Goal: Information Seeking & Learning: Learn about a topic

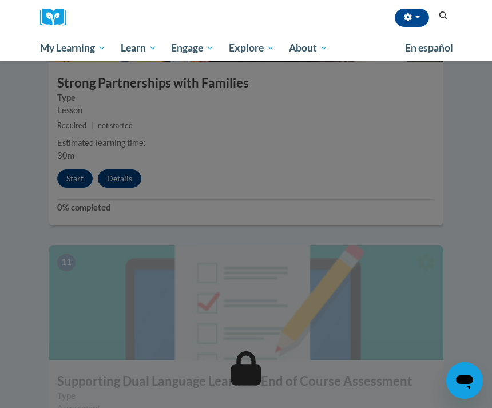
click at [149, 203] on div at bounding box center [246, 204] width 492 height 408
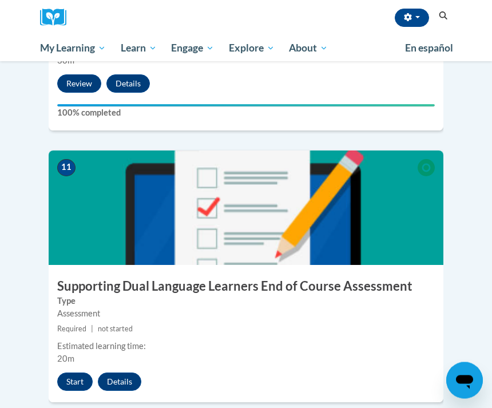
scroll to position [3241, 0]
click at [75, 372] on button "Start" at bounding box center [74, 381] width 35 height 18
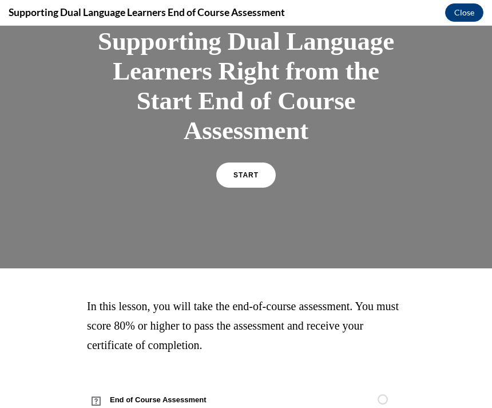
scroll to position [82, 0]
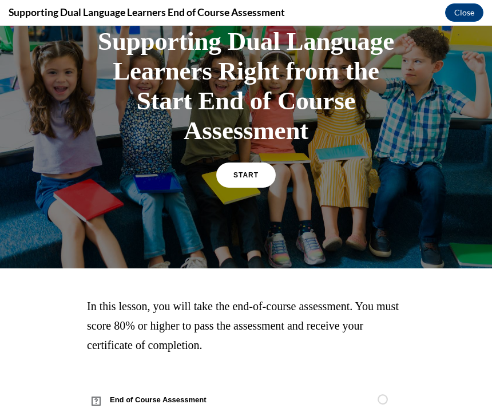
click at [247, 178] on span "START" at bounding box center [245, 175] width 25 height 8
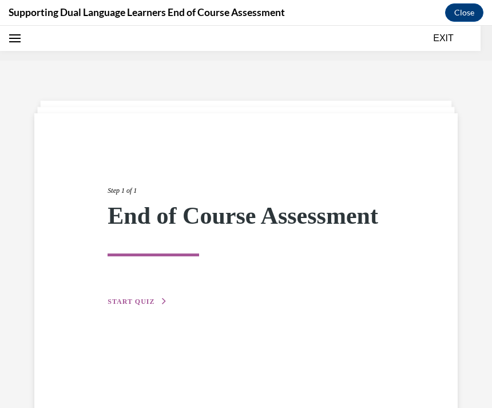
scroll to position [35, 0]
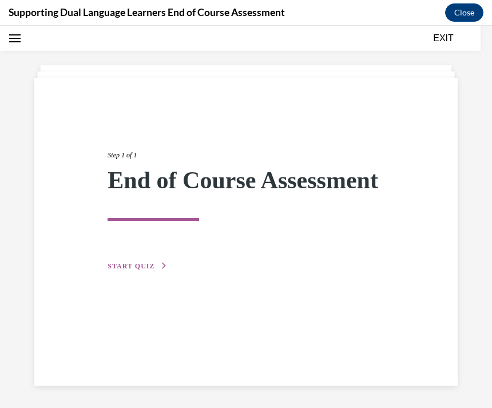
click at [140, 270] on span "START QUIZ" at bounding box center [130, 266] width 47 height 8
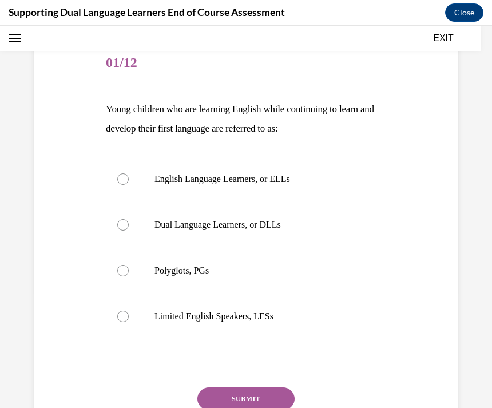
scroll to position [118, 0]
click at [268, 226] on p "Dual Language Learners, or DLLs" at bounding box center [255, 224] width 203 height 11
click at [129, 226] on input "Dual Language Learners, or DLLs" at bounding box center [122, 224] width 11 height 11
radio input "true"
click at [254, 393] on button "SUBMIT" at bounding box center [245, 398] width 97 height 23
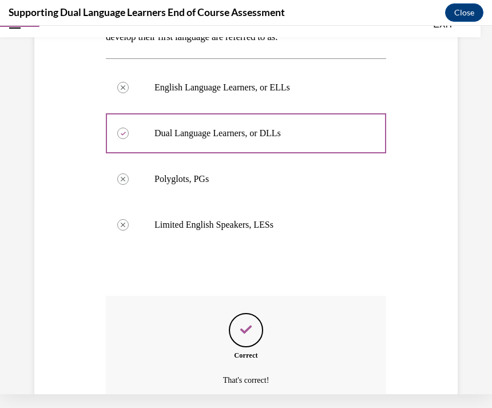
scroll to position [254, 0]
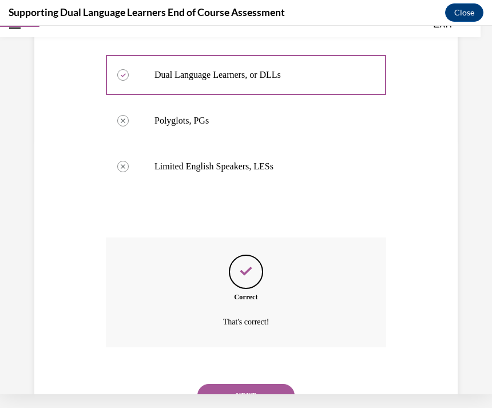
click at [254, 385] on button "NEXT" at bounding box center [245, 395] width 97 height 23
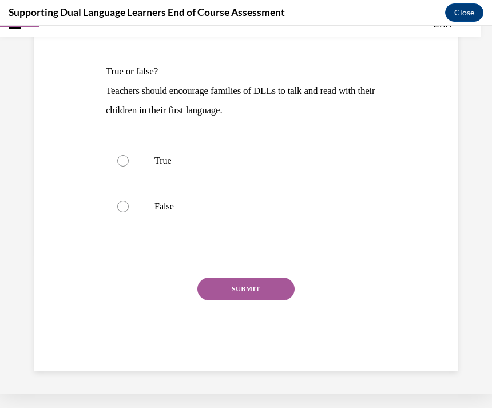
scroll to position [90, 0]
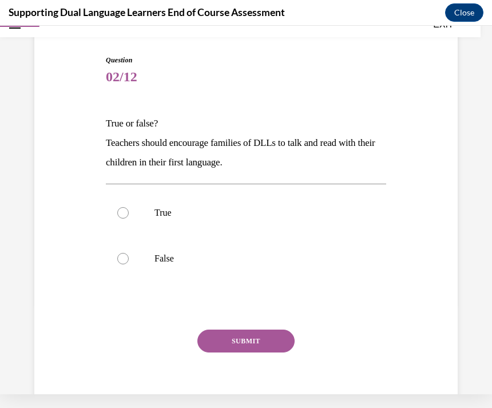
click at [352, 206] on label "True" at bounding box center [246, 213] width 280 height 46
click at [129, 207] on input "True" at bounding box center [122, 212] width 11 height 11
radio input "true"
click at [282, 343] on button "SUBMIT" at bounding box center [245, 340] width 97 height 23
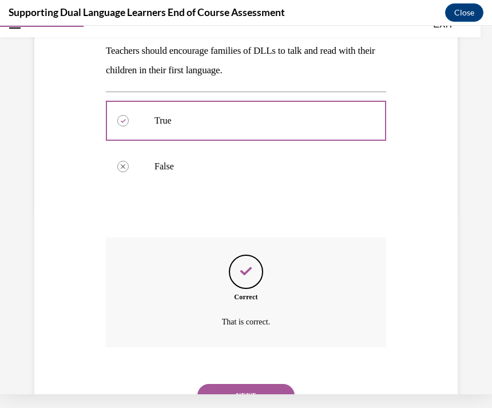
scroll to position [182, 0]
click at [272, 384] on button "NEXT" at bounding box center [245, 395] width 97 height 23
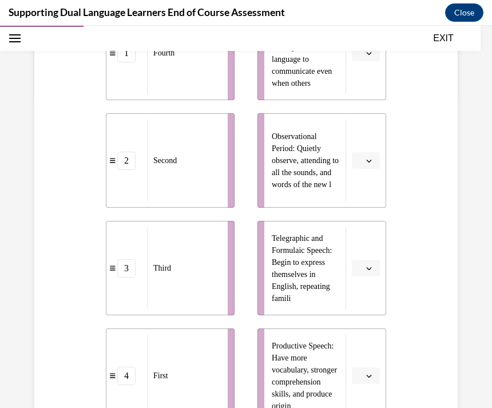
scroll to position [310, 0]
click at [367, 274] on button "button" at bounding box center [366, 268] width 28 height 17
click at [369, 272] on button "button" at bounding box center [366, 268] width 28 height 17
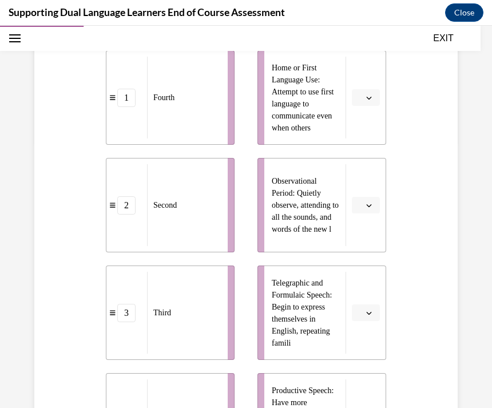
scroll to position [266, 0]
click at [362, 203] on button "button" at bounding box center [366, 204] width 28 height 17
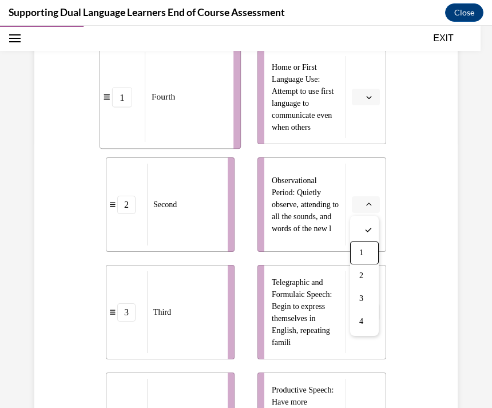
click at [362, 250] on span "1" at bounding box center [361, 252] width 4 height 9
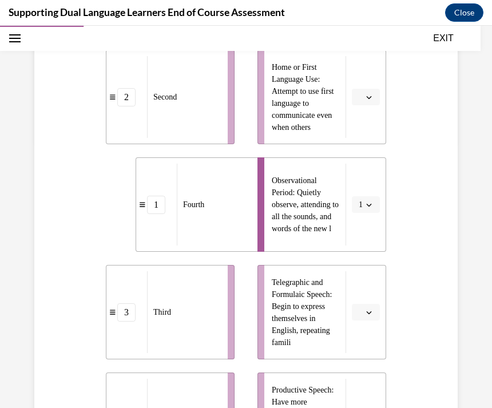
click at [370, 202] on icon "button" at bounding box center [369, 205] width 6 height 6
click at [367, 319] on div "4" at bounding box center [362, 321] width 29 height 23
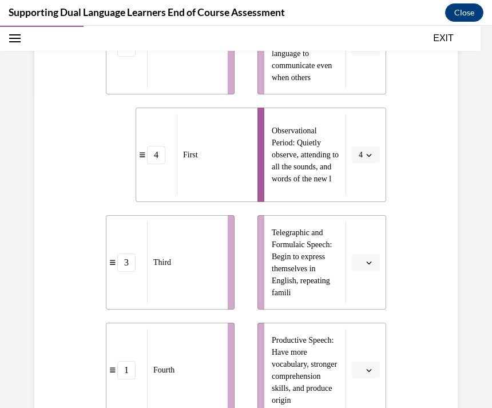
scroll to position [317, 0]
click at [362, 268] on button "button" at bounding box center [366, 261] width 28 height 17
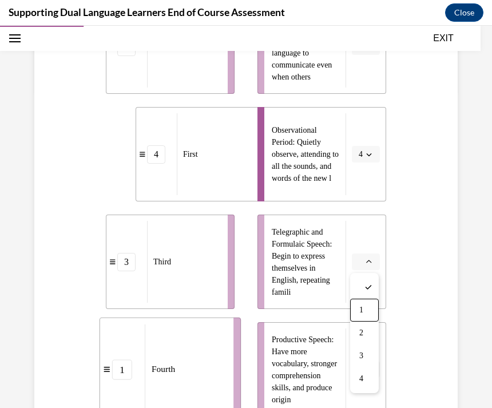
click at [366, 308] on div "1" at bounding box center [364, 309] width 29 height 23
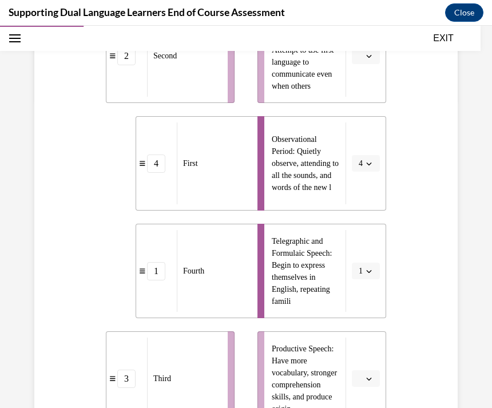
scroll to position [308, 0]
click at [183, 391] on div "Third" at bounding box center [183, 378] width 73 height 82
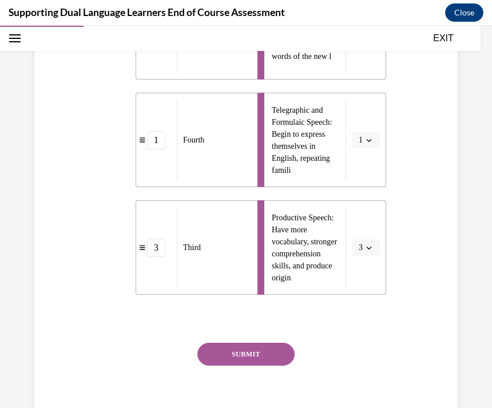
click at [266, 351] on button "SUBMIT" at bounding box center [245, 353] width 97 height 23
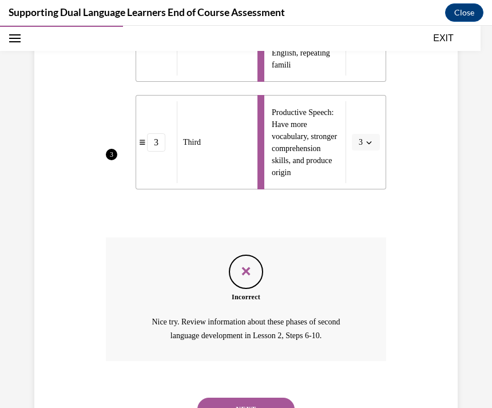
scroll to position [543, 0]
click at [265, 398] on button "NEXT" at bounding box center [245, 409] width 97 height 23
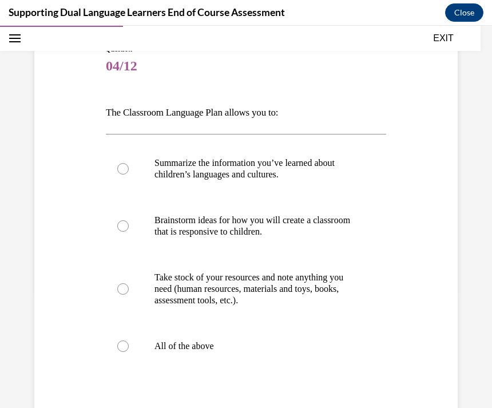
scroll to position [116, 0]
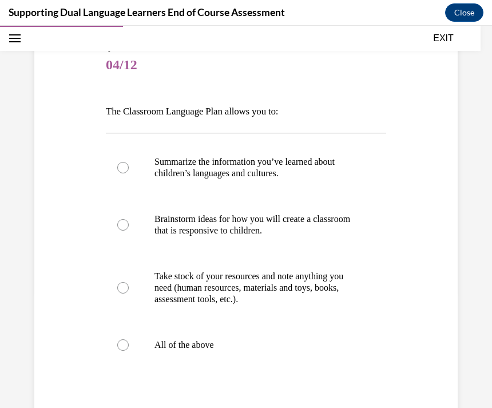
click at [192, 349] on p "All of the above" at bounding box center [255, 344] width 203 height 11
click at [129, 349] on input "All of the above" at bounding box center [122, 344] width 11 height 11
radio input "true"
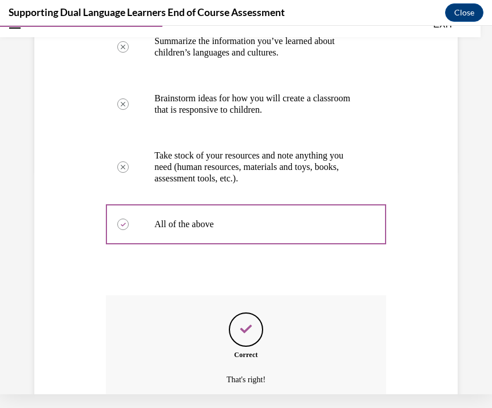
scroll to position [281, 0]
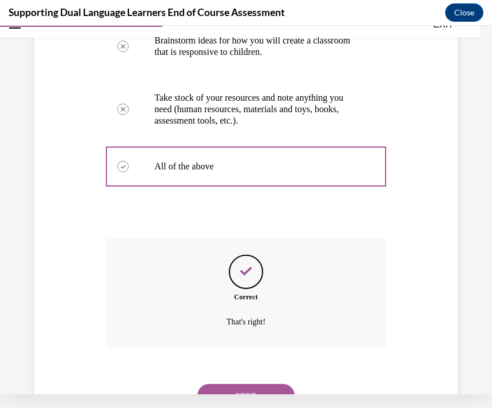
click at [268, 384] on button "NEXT" at bounding box center [245, 395] width 97 height 23
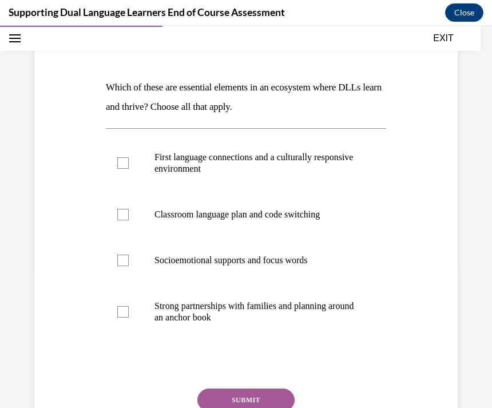
scroll to position [140, 0]
click at [316, 218] on p "Classroom language plan and code switching" at bounding box center [255, 214] width 203 height 11
click at [129, 218] on input "Classroom language plan and code switching" at bounding box center [122, 214] width 11 height 11
checkbox input "true"
click at [306, 165] on p "First language connections and a culturally responsive environment" at bounding box center [255, 162] width 203 height 23
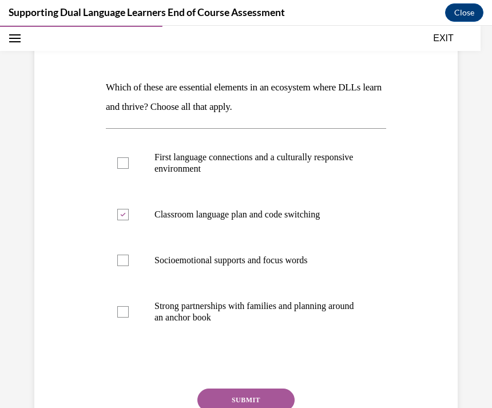
click at [129, 165] on input "First language connections and a culturally responsive environment" at bounding box center [122, 162] width 11 height 11
checkbox input "true"
click at [265, 402] on button "SUBMIT" at bounding box center [245, 399] width 97 height 23
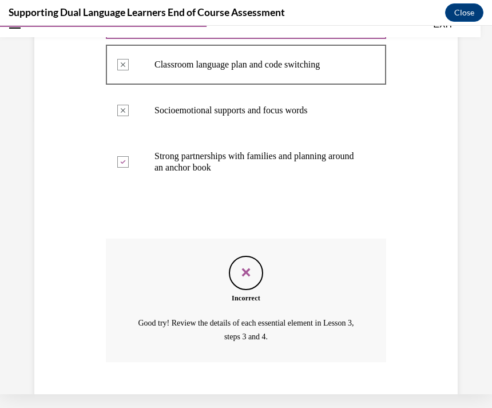
scroll to position [277, 0]
click at [270, 398] on button "NEXT" at bounding box center [245, 409] width 97 height 23
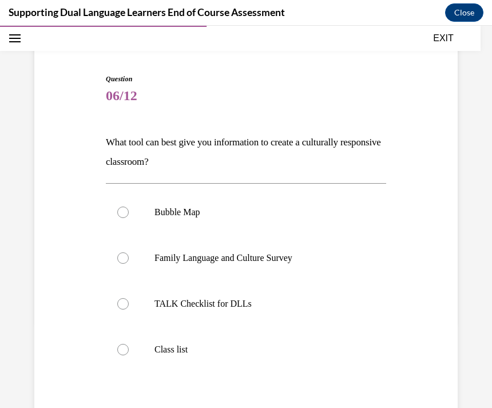
scroll to position [86, 0]
click at [313, 216] on p "Bubble Map" at bounding box center [255, 211] width 203 height 11
click at [129, 216] on input "Bubble Map" at bounding box center [122, 211] width 11 height 11
radio input "true"
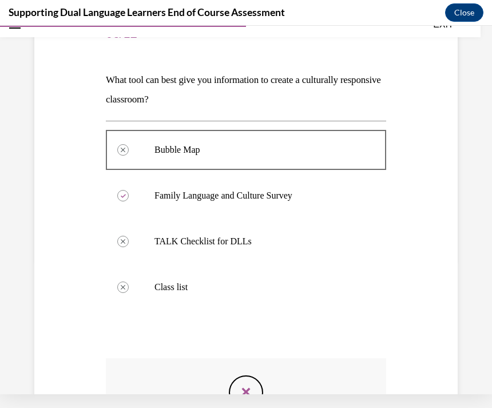
scroll to position [133, 0]
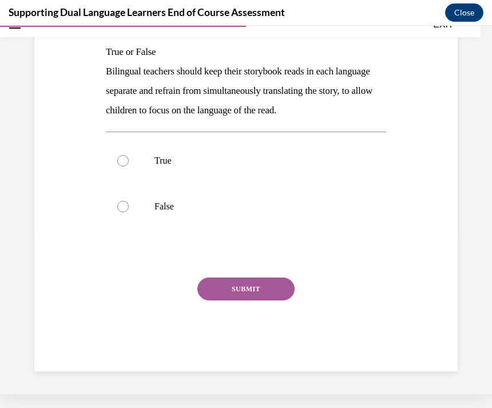
scroll to position [110, 0]
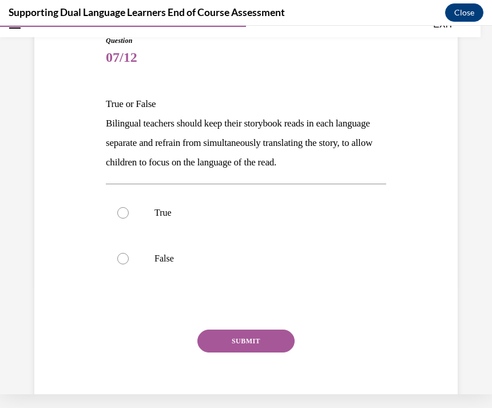
click at [325, 206] on label "True" at bounding box center [246, 213] width 280 height 46
click at [129, 207] on input "True" at bounding box center [122, 212] width 11 height 11
radio input "true"
click at [288, 345] on button "SUBMIT" at bounding box center [245, 340] width 97 height 23
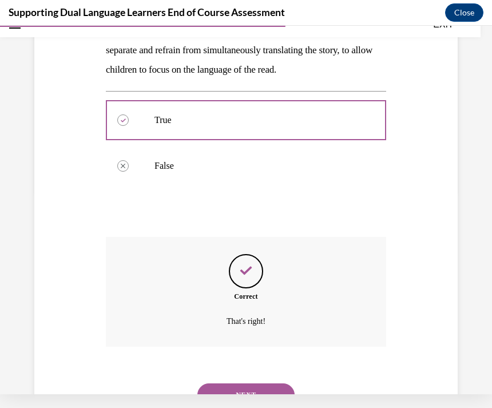
scroll to position [202, 0]
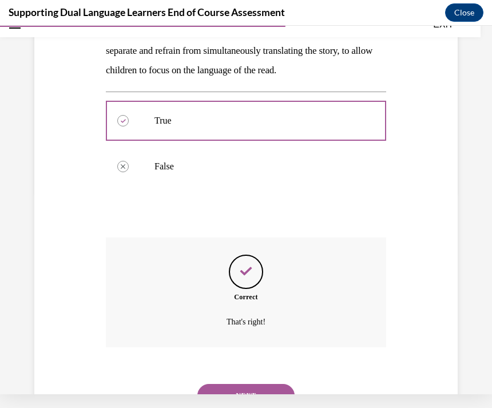
click at [267, 384] on button "NEXT" at bounding box center [245, 395] width 97 height 23
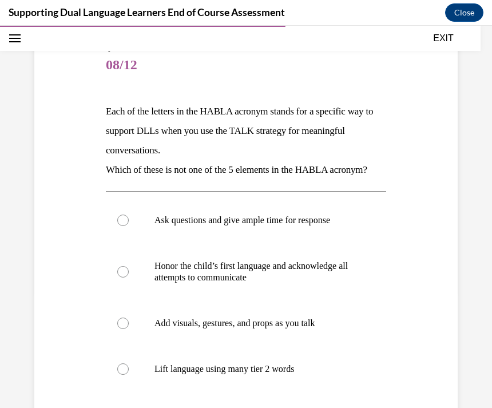
scroll to position [116, 0]
click at [318, 329] on p "Add visuals, gestures, and props as you talk" at bounding box center [255, 322] width 203 height 11
click at [129, 329] on input "Add visuals, gestures, and props as you talk" at bounding box center [122, 322] width 11 height 11
radio input "true"
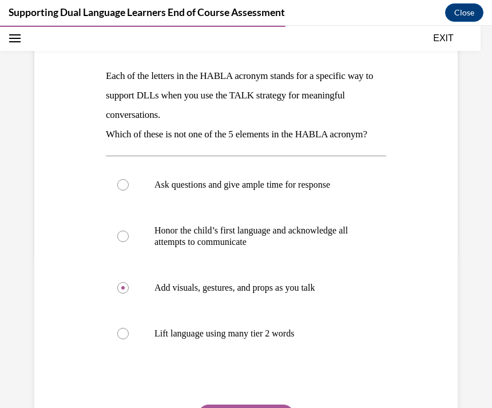
click at [272, 407] on button "SUBMIT" at bounding box center [245, 415] width 97 height 23
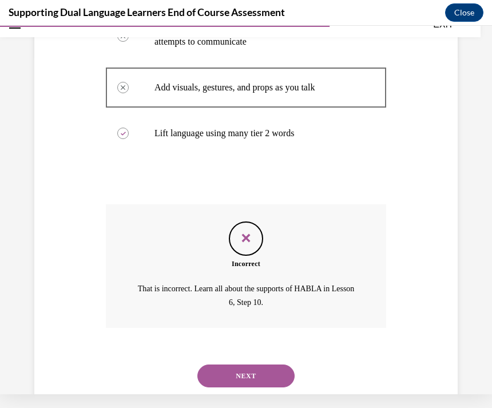
scroll to position [337, 0]
click at [265, 382] on button "NEXT" at bounding box center [245, 376] width 97 height 23
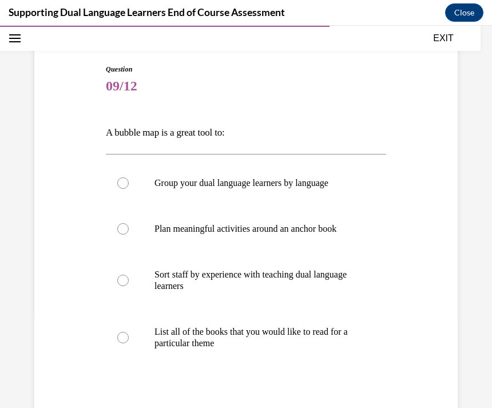
scroll to position [95, 0]
click at [375, 233] on label "Plan meaningful activities around an anchor book" at bounding box center [246, 229] width 280 height 46
click at [129, 233] on input "Plan meaningful activities around an anchor book" at bounding box center [122, 228] width 11 height 11
radio input "true"
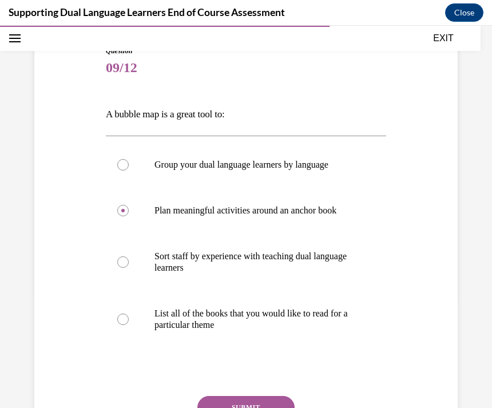
click at [280, 398] on button "SUBMIT" at bounding box center [245, 407] width 97 height 23
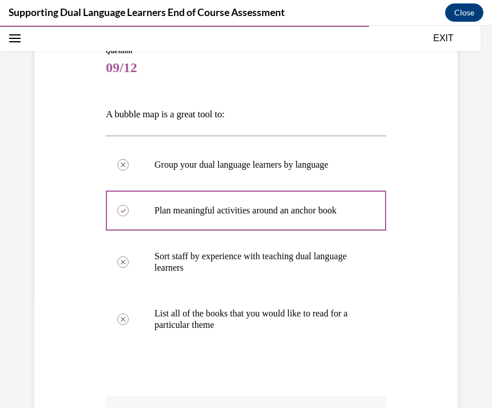
scroll to position [14, 0]
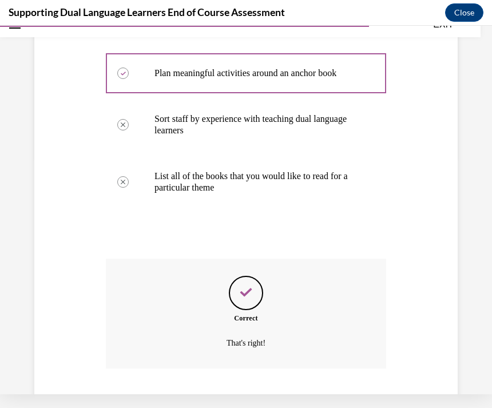
click at [269, 407] on button "NEXT" at bounding box center [245, 416] width 97 height 23
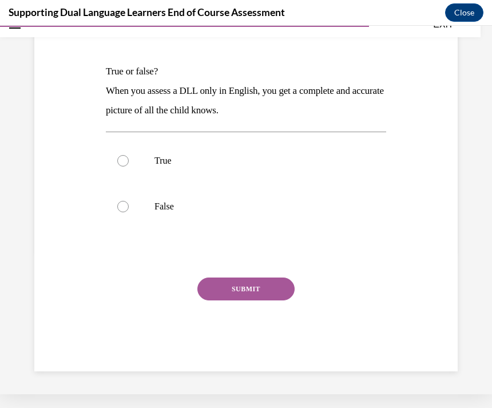
scroll to position [90, 0]
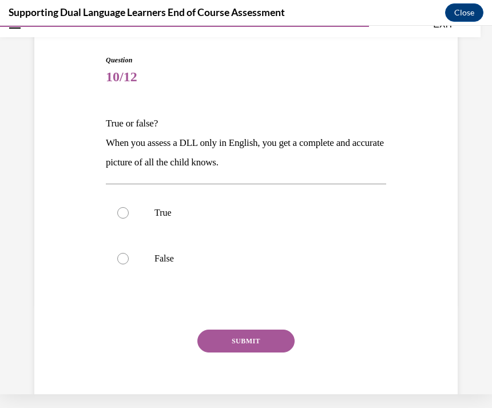
click at [309, 256] on p "False" at bounding box center [255, 258] width 203 height 11
click at [129, 256] on input "False" at bounding box center [122, 258] width 11 height 11
radio input "true"
click at [276, 347] on button "SUBMIT" at bounding box center [245, 340] width 97 height 23
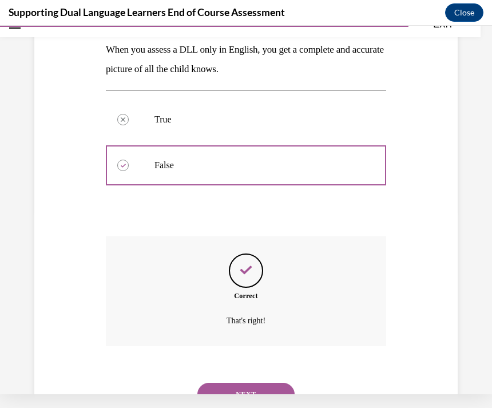
scroll to position [182, 0]
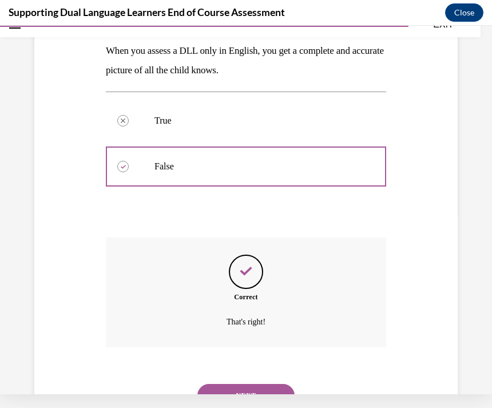
click at [274, 384] on button "NEXT" at bounding box center [245, 395] width 97 height 23
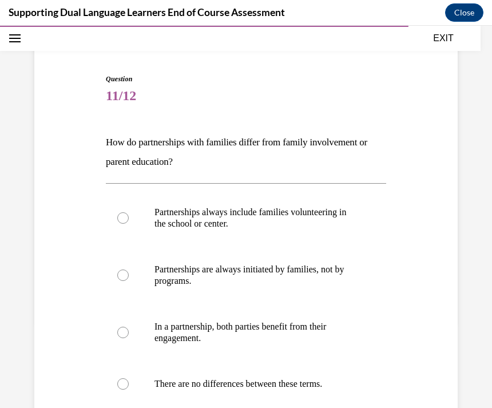
scroll to position [85, 0]
click at [348, 212] on p "Partnerships always include families volunteering in the school or center." at bounding box center [255, 217] width 203 height 23
click at [129, 212] on input "Partnerships always include families volunteering in the school or center." at bounding box center [122, 217] width 11 height 11
radio input "true"
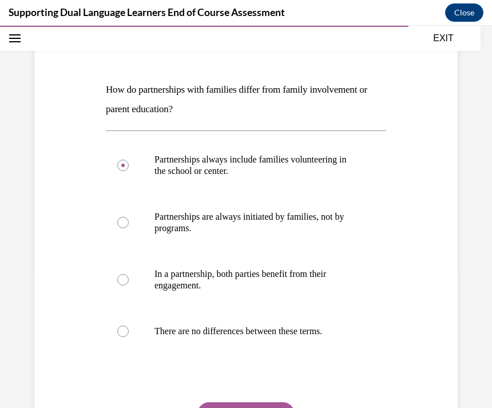
scroll to position [138, 0]
click at [320, 274] on p "In a partnership, both parties benefit from their engagement." at bounding box center [255, 279] width 203 height 23
click at [129, 274] on input "In a partnership, both parties benefit from their engagement." at bounding box center [122, 279] width 11 height 11
radio input "true"
click at [283, 407] on button "SUBMIT" at bounding box center [245, 413] width 97 height 23
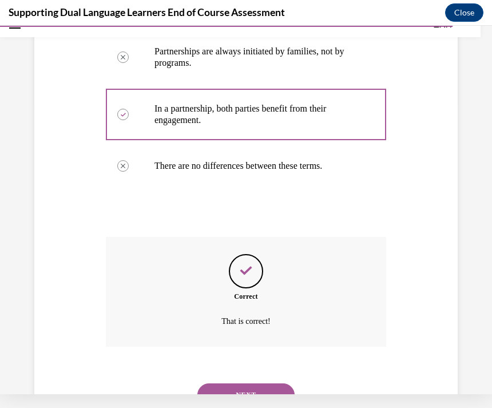
scroll to position [289, 0]
click at [261, 384] on button "NEXT" at bounding box center [245, 395] width 97 height 23
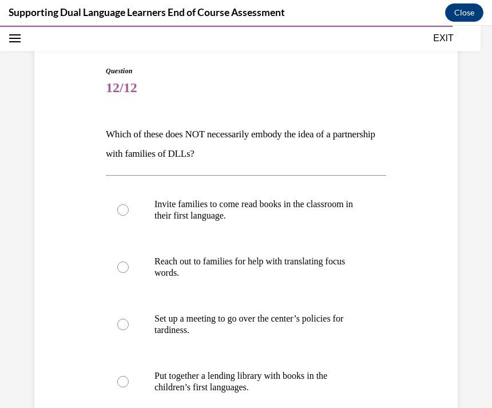
scroll to position [94, 0]
click at [318, 325] on p "Set up a meeting to go over the center’s policies for tardiness." at bounding box center [255, 323] width 203 height 23
click at [129, 325] on input "Set up a meeting to go over the center’s policies for tardiness." at bounding box center [122, 323] width 11 height 11
radio input "true"
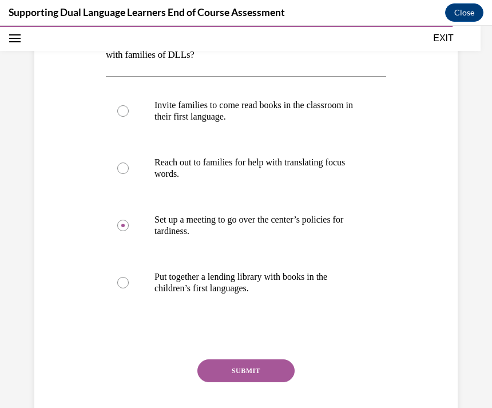
click at [285, 360] on button "SUBMIT" at bounding box center [245, 370] width 97 height 23
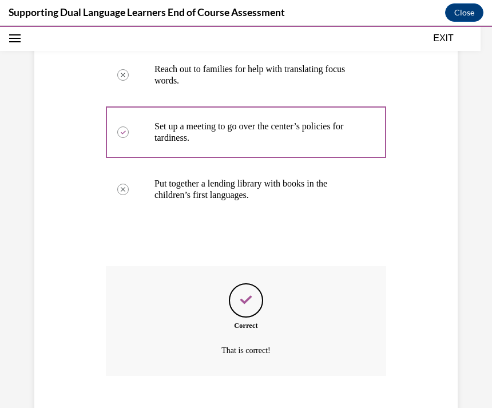
scroll to position [288, 0]
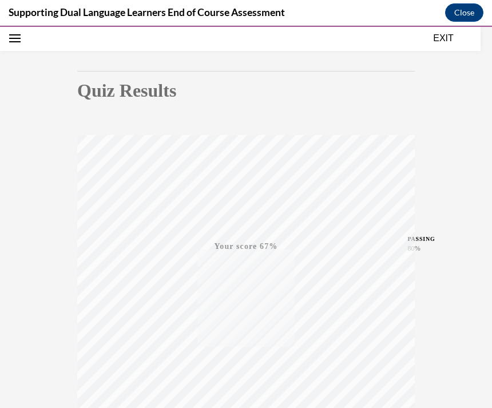
scroll to position [166, 0]
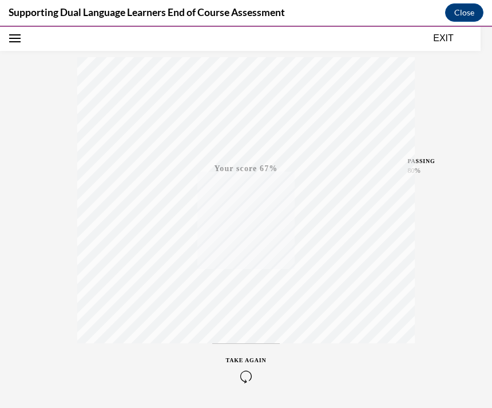
click at [242, 365] on div "TAKE AGAIN" at bounding box center [246, 369] width 41 height 27
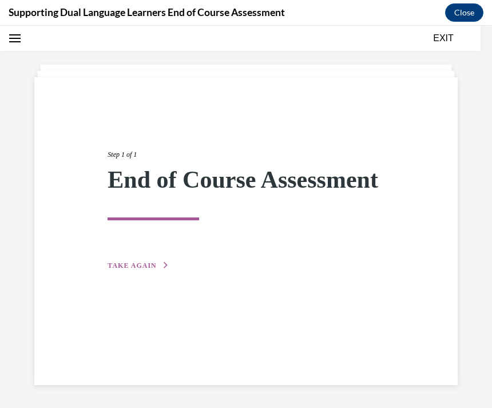
click at [135, 272] on div "Step 1 of 1 End of Course Assessment TAKE AGAIN" at bounding box center [245, 197] width 293 height 149
click at [144, 269] on span "TAKE AGAIN" at bounding box center [131, 265] width 49 height 8
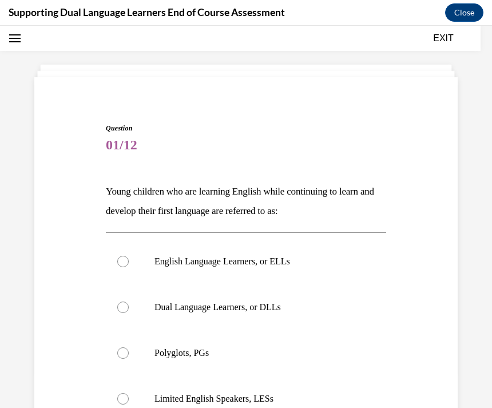
click at [250, 303] on p "Dual Language Learners, or DLLs" at bounding box center [255, 306] width 203 height 11
click at [129, 303] on input "Dual Language Learners, or DLLs" at bounding box center [122, 306] width 11 height 11
radio input "true"
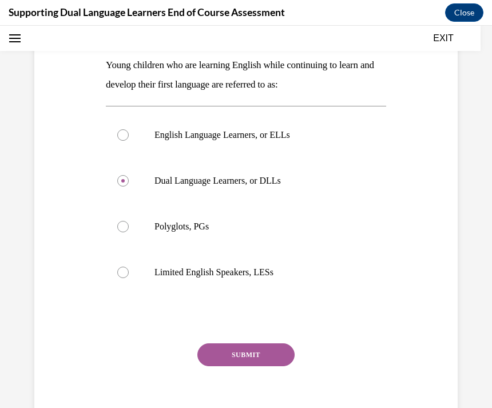
click at [264, 352] on button "SUBMIT" at bounding box center [245, 354] width 97 height 23
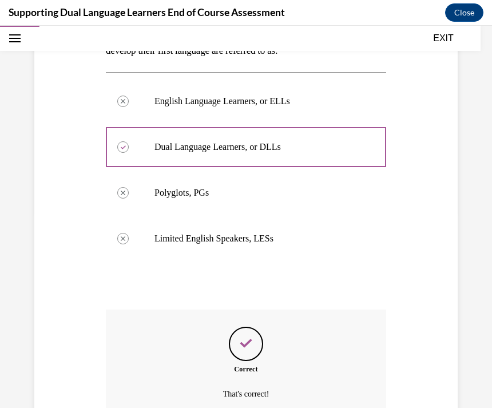
scroll to position [254, 0]
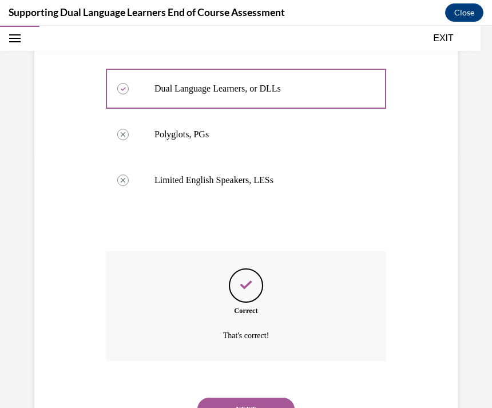
click at [254, 397] on button "NEXT" at bounding box center [245, 408] width 97 height 23
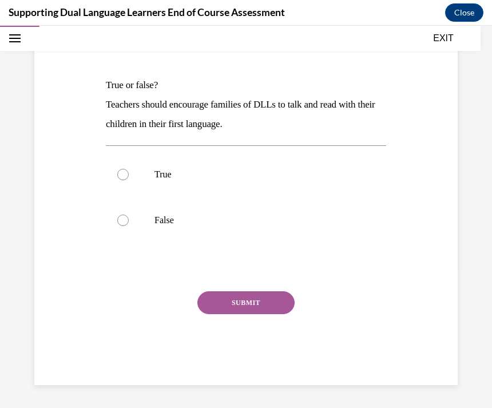
scroll to position [89, 0]
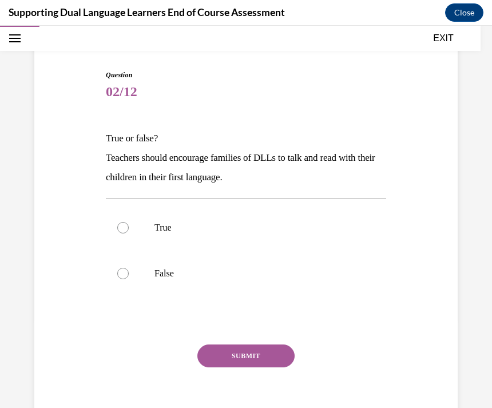
click at [294, 234] on label "True" at bounding box center [246, 228] width 280 height 46
click at [129, 233] on input "True" at bounding box center [122, 227] width 11 height 11
radio input "true"
click at [264, 357] on button "SUBMIT" at bounding box center [245, 355] width 97 height 23
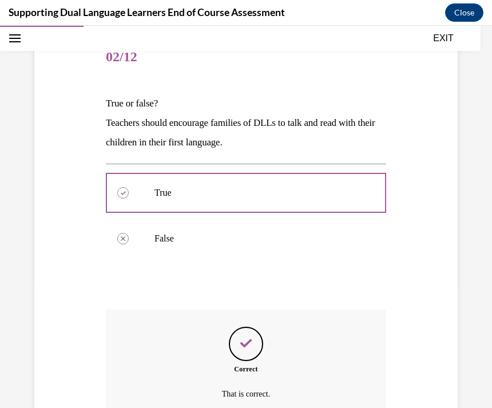
scroll to position [182, 0]
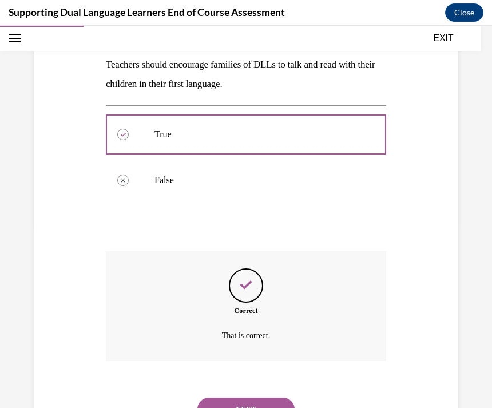
click at [269, 397] on button "NEXT" at bounding box center [245, 408] width 97 height 23
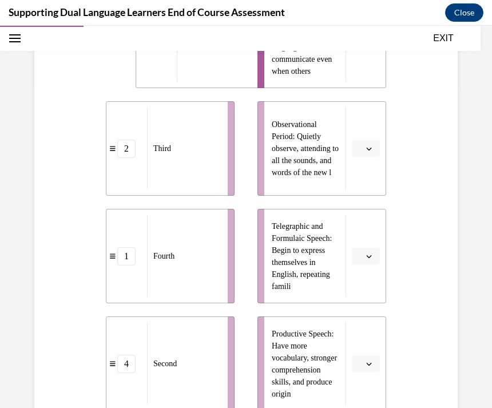
scroll to position [322, 0]
click at [364, 358] on button "button" at bounding box center [366, 363] width 28 height 17
click at [366, 308] on div "3" at bounding box center [364, 315] width 29 height 23
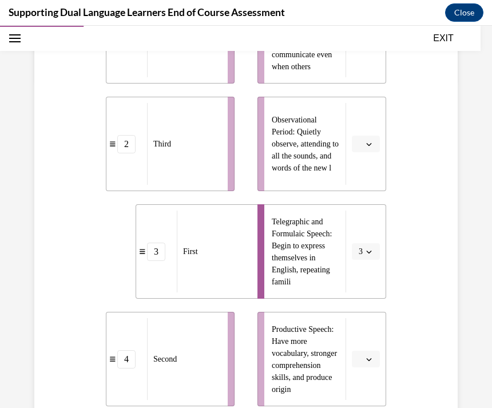
scroll to position [327, 0]
click at [127, 357] on div "4" at bounding box center [126, 359] width 18 height 18
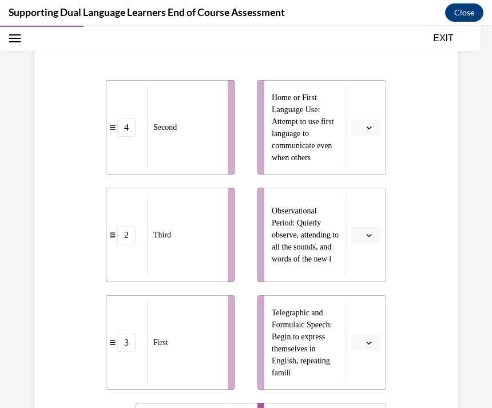
scroll to position [236, 0]
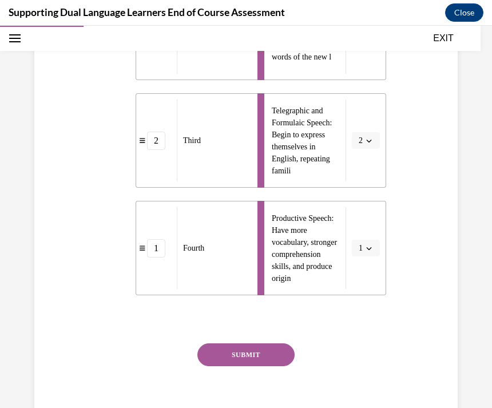
click at [252, 354] on button "SUBMIT" at bounding box center [245, 354] width 97 height 23
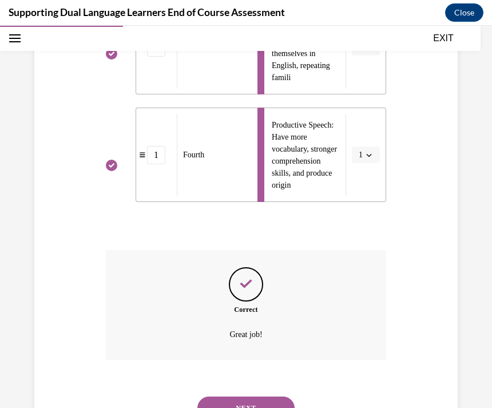
scroll to position [531, 0]
click at [250, 397] on button "NEXT" at bounding box center [245, 408] width 97 height 23
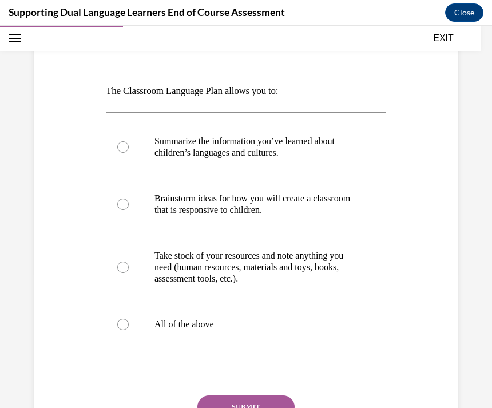
scroll to position [146, 0]
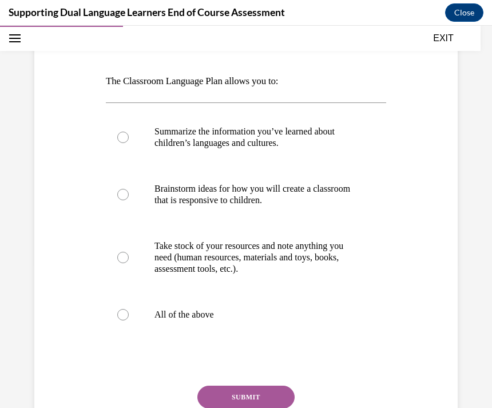
click at [203, 311] on p "All of the above" at bounding box center [255, 314] width 203 height 11
click at [129, 311] on input "All of the above" at bounding box center [122, 314] width 11 height 11
radio input "true"
click at [259, 397] on button "SUBMIT" at bounding box center [245, 396] width 97 height 23
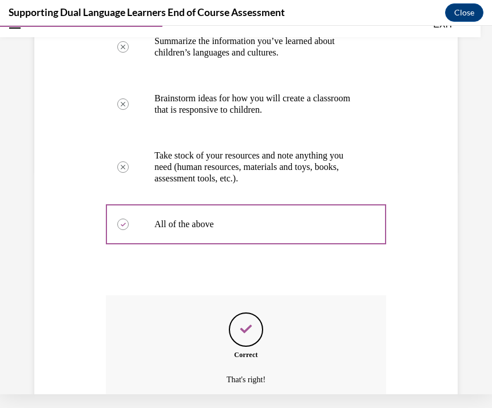
scroll to position [281, 0]
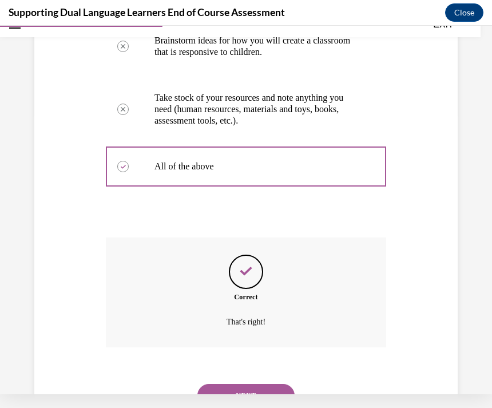
click at [268, 384] on button "NEXT" at bounding box center [245, 395] width 97 height 23
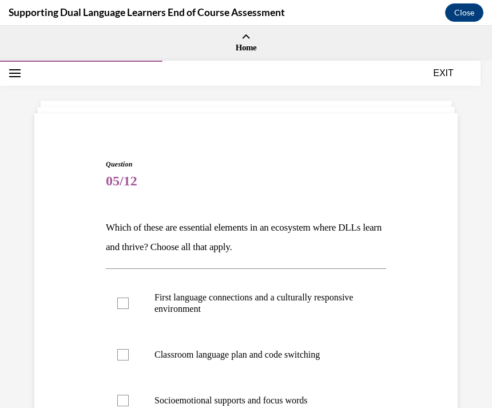
click at [124, 305] on div at bounding box center [122, 302] width 11 height 11
click at [124, 305] on input "First language connections and a culturally responsive environment" at bounding box center [122, 302] width 11 height 11
checkbox input "true"
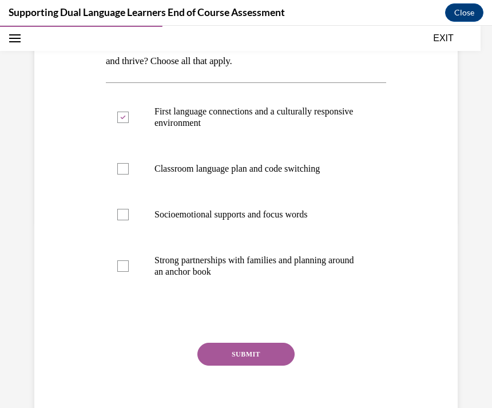
scroll to position [185, 0]
click at [125, 265] on div at bounding box center [122, 266] width 11 height 11
click at [125, 265] on input "Strong partnerships with families and planning around an anchor book" at bounding box center [122, 266] width 11 height 11
checkbox input "true"
click at [125, 168] on div at bounding box center [122, 169] width 11 height 11
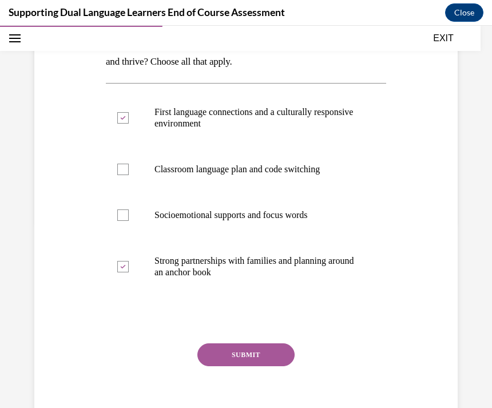
click at [125, 168] on input "Classroom language plan and code switching" at bounding box center [122, 169] width 11 height 11
checkbox input "true"
click at [249, 356] on button "SUBMIT" at bounding box center [245, 354] width 97 height 23
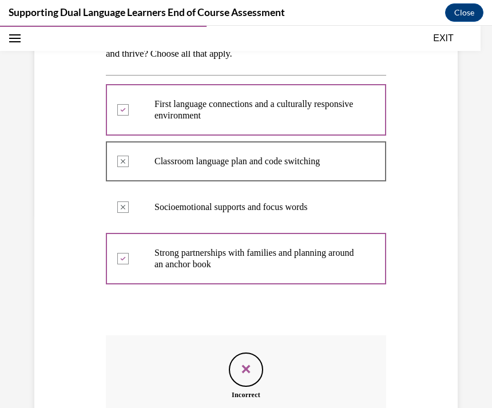
scroll to position [194, 0]
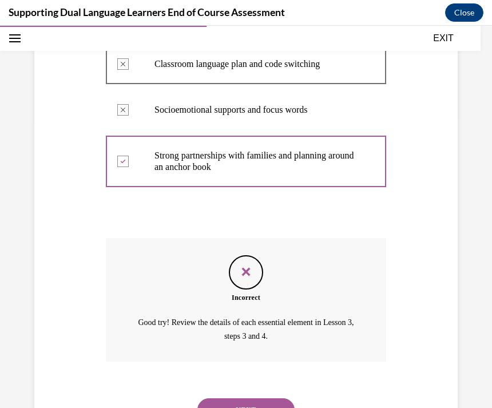
click at [239, 398] on button "NEXT" at bounding box center [245, 409] width 97 height 23
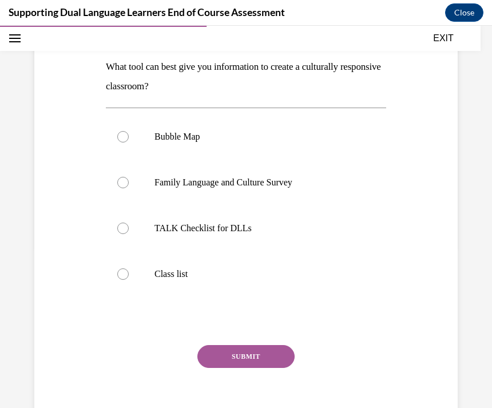
click at [206, 342] on div "Question 06/12 What tool can best give you information to create a culturally r…" at bounding box center [246, 218] width 280 height 440
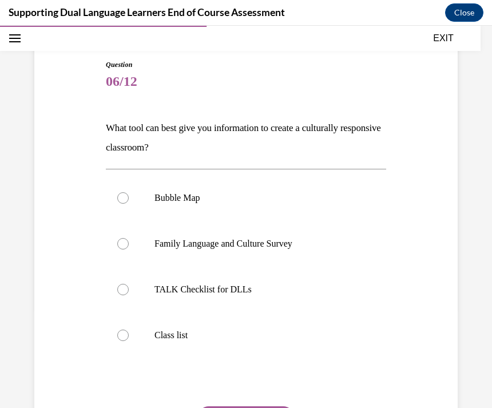
scroll to position [99, 0]
click at [250, 245] on p "Family Language and Culture Survey" at bounding box center [255, 243] width 203 height 11
click at [129, 245] on input "Family Language and Culture Survey" at bounding box center [122, 243] width 11 height 11
radio input "true"
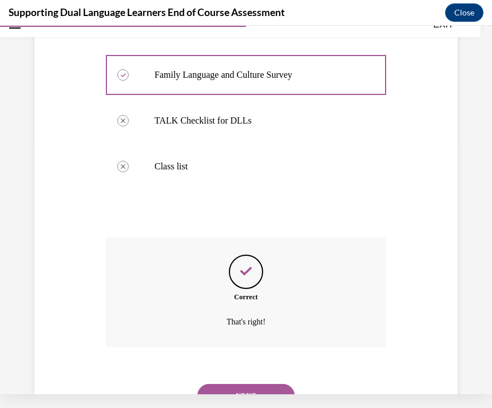
scroll to position [254, 0]
click at [254, 384] on button "NEXT" at bounding box center [245, 395] width 97 height 23
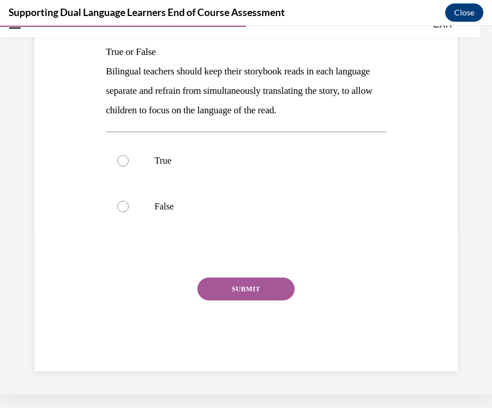
scroll to position [110, 0]
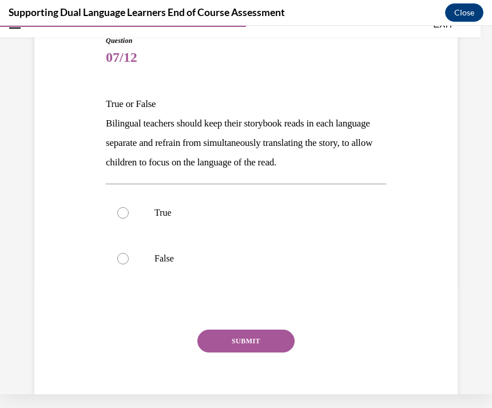
click at [123, 213] on div at bounding box center [122, 212] width 11 height 11
click at [123, 213] on input "True" at bounding box center [122, 212] width 11 height 11
radio input "true"
click at [242, 337] on button "SUBMIT" at bounding box center [245, 340] width 97 height 23
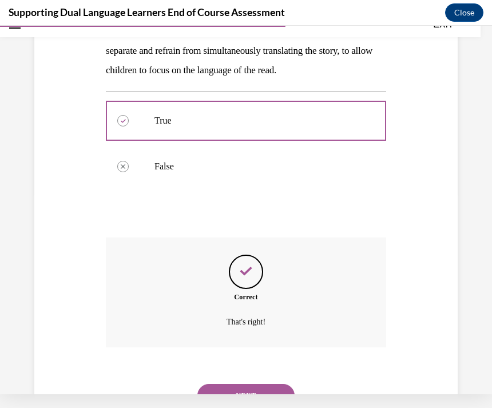
scroll to position [202, 0]
click at [240, 384] on button "NEXT" at bounding box center [245, 395] width 97 height 23
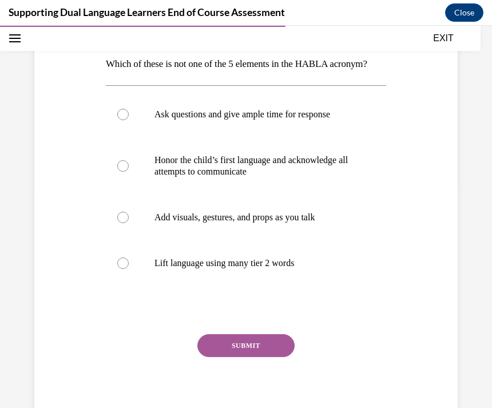
scroll to position [222, 0]
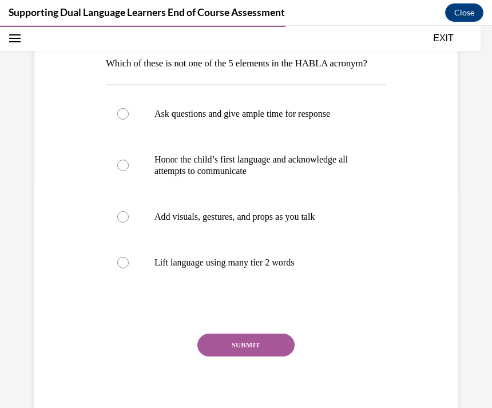
click at [134, 239] on label "Add visuals, gestures, and props as you talk" at bounding box center [246, 217] width 280 height 46
click at [129, 222] on input "Add visuals, gestures, and props as you talk" at bounding box center [122, 216] width 11 height 11
radio input "true"
click at [238, 356] on button "SUBMIT" at bounding box center [245, 344] width 97 height 23
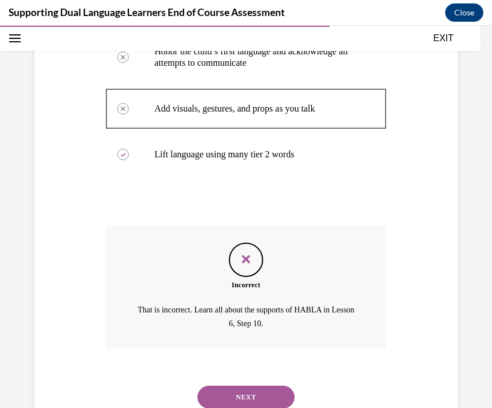
scroll to position [337, 0]
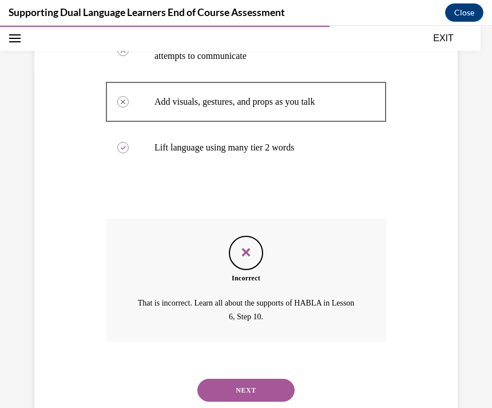
click at [258, 400] on button "NEXT" at bounding box center [245, 389] width 97 height 23
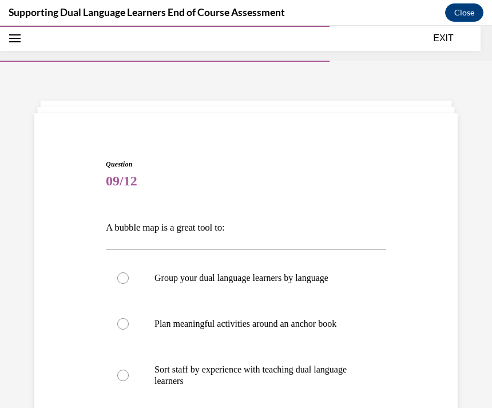
scroll to position [161, 0]
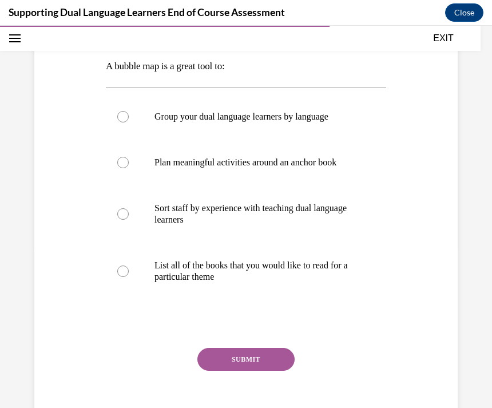
click at [124, 325] on div at bounding box center [246, 324] width 280 height 14
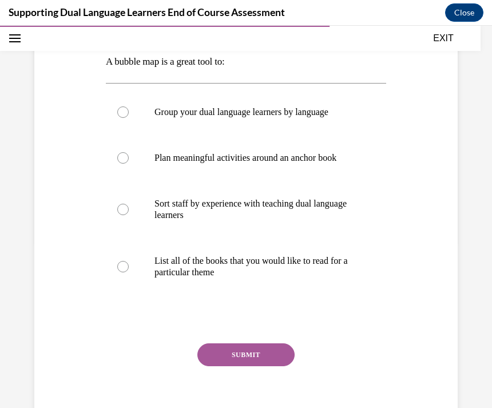
scroll to position [166, 0]
click at [136, 157] on label "Plan meaningful activities around an anchor book" at bounding box center [246, 158] width 280 height 46
click at [129, 157] on input "Plan meaningful activities around an anchor book" at bounding box center [122, 157] width 11 height 11
radio input "true"
click at [262, 353] on button "SUBMIT" at bounding box center [245, 354] width 97 height 23
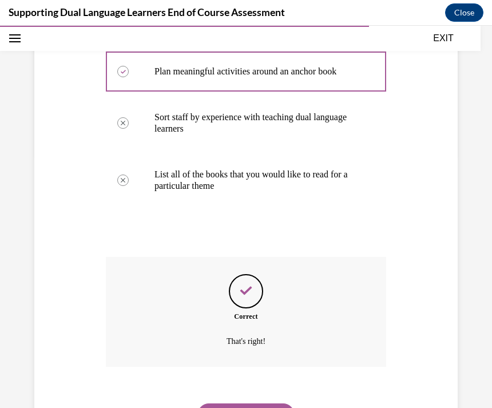
scroll to position [258, 0]
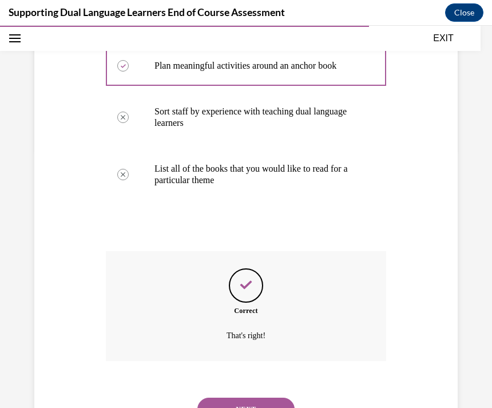
click at [241, 397] on button "NEXT" at bounding box center [245, 408] width 97 height 23
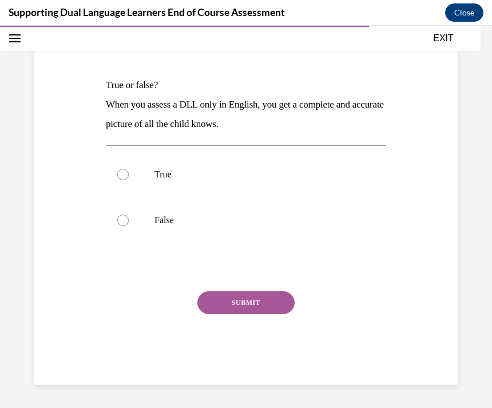
scroll to position [90, 0]
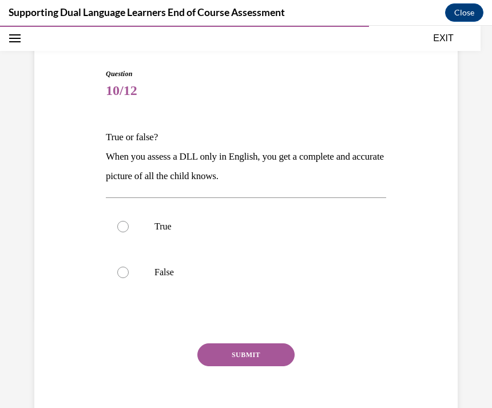
click at [196, 281] on label "False" at bounding box center [246, 272] width 280 height 46
click at [129, 278] on input "False" at bounding box center [122, 271] width 11 height 11
radio input "true"
click at [241, 350] on button "SUBMIT" at bounding box center [245, 354] width 97 height 23
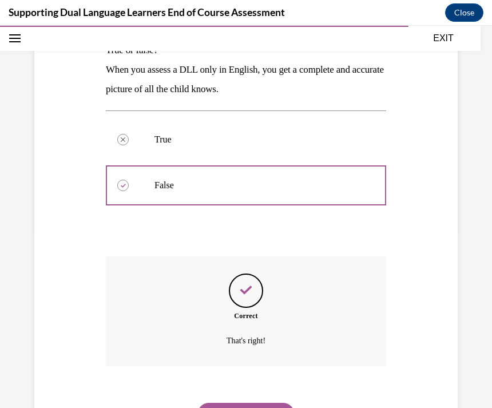
scroll to position [182, 0]
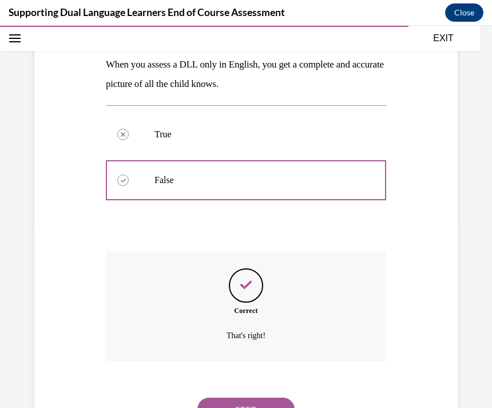
click at [254, 398] on button "NEXT" at bounding box center [245, 408] width 97 height 23
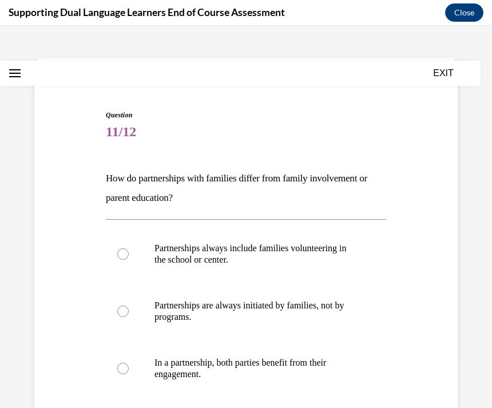
scroll to position [58, 0]
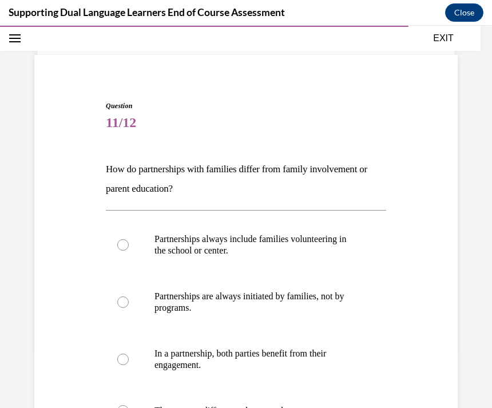
click at [295, 357] on p "In a partnership, both parties benefit from their engagement." at bounding box center [255, 359] width 203 height 23
click at [129, 357] on input "In a partnership, both parties benefit from their engagement." at bounding box center [122, 358] width 11 height 11
radio input "true"
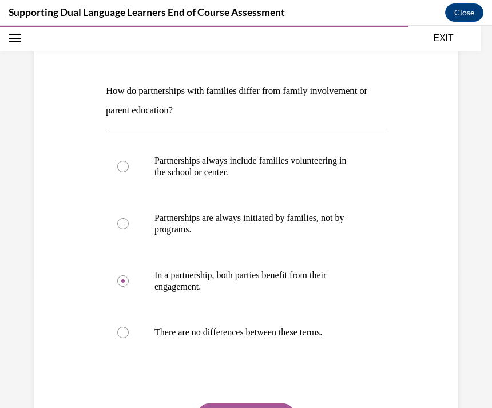
scroll to position [146, 0]
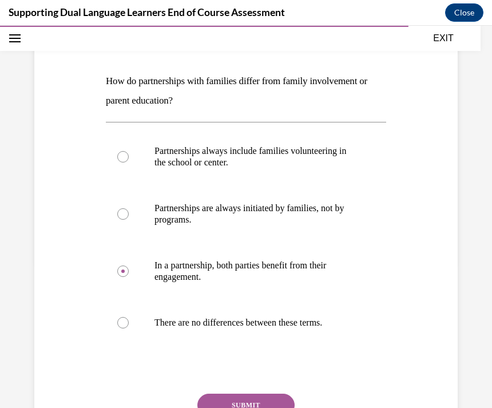
click at [266, 407] on button "SUBMIT" at bounding box center [245, 404] width 97 height 23
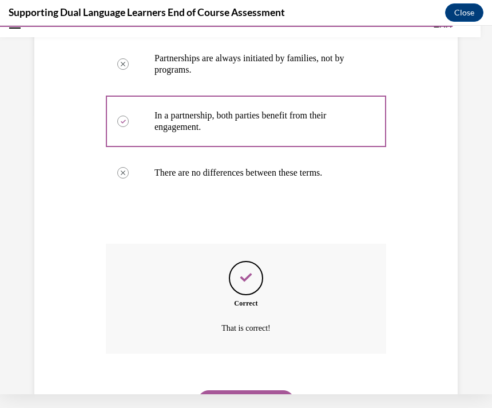
scroll to position [289, 0]
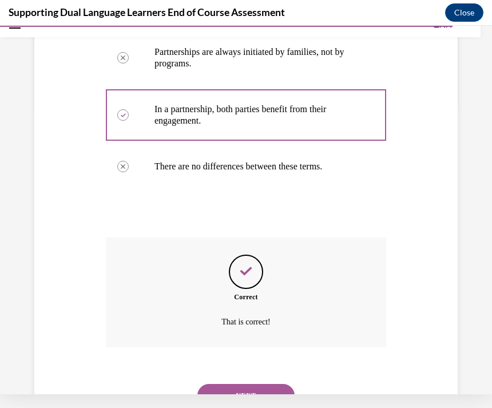
click at [250, 384] on button "NEXT" at bounding box center [245, 395] width 97 height 23
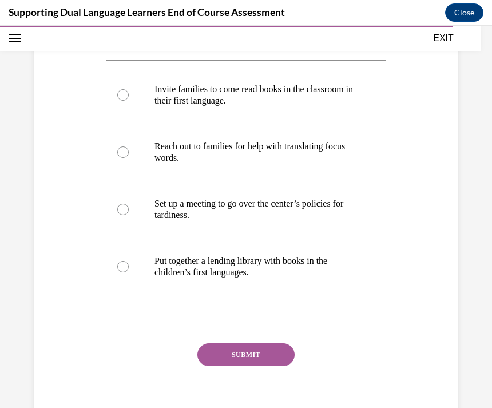
click at [268, 364] on button "SUBMIT" at bounding box center [245, 354] width 97 height 23
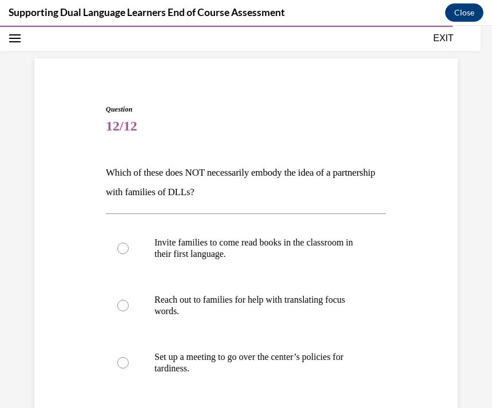
scroll to position [73, 0]
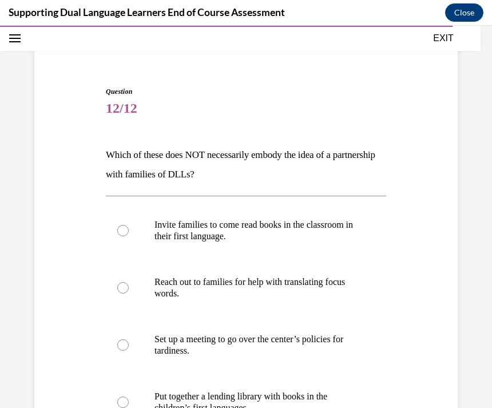
click at [268, 342] on p "Set up a meeting to go over the center’s policies for tardiness." at bounding box center [255, 344] width 203 height 23
click at [129, 342] on input "Set up a meeting to go over the center’s policies for tardiness." at bounding box center [122, 344] width 11 height 11
radio input "true"
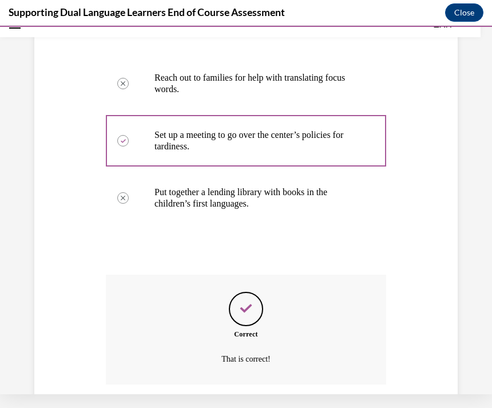
scroll to position [300, 0]
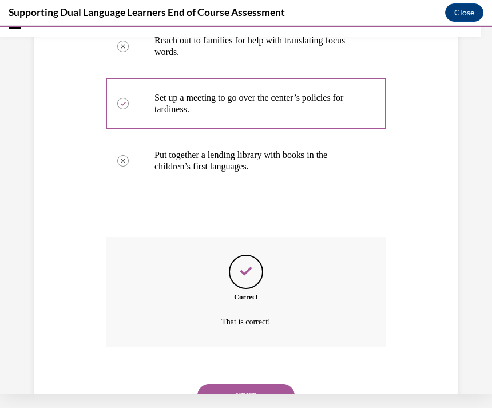
click at [266, 386] on button "NEXT" at bounding box center [245, 395] width 97 height 23
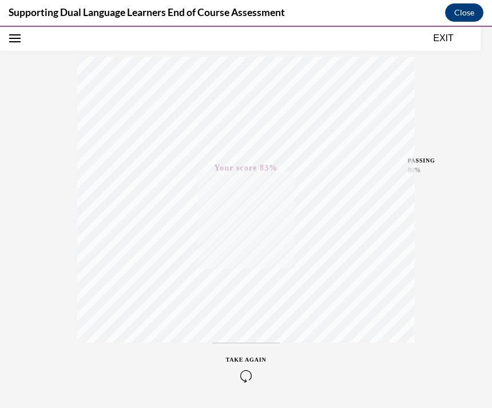
scroll to position [166, 0]
click at [442, 45] on button "EXIT" at bounding box center [443, 38] width 69 height 14
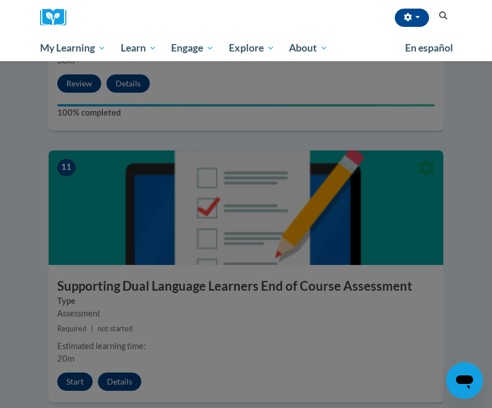
click at [316, 213] on div at bounding box center [246, 204] width 492 height 408
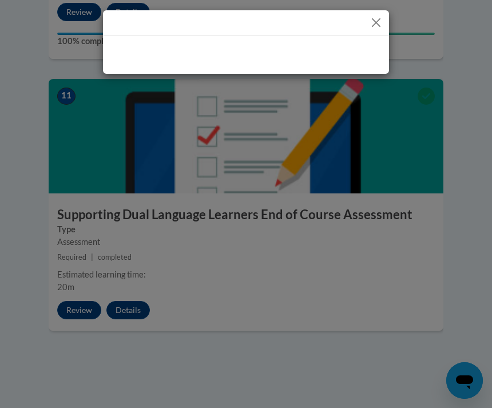
scroll to position [3318, 0]
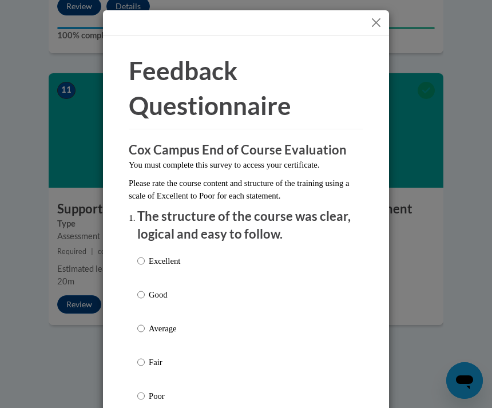
click at [244, 328] on div "Excellent Good Average Fair Poor" at bounding box center [245, 342] width 217 height 186
click at [144, 322] on input "Average" at bounding box center [140, 328] width 7 height 13
radio input "true"
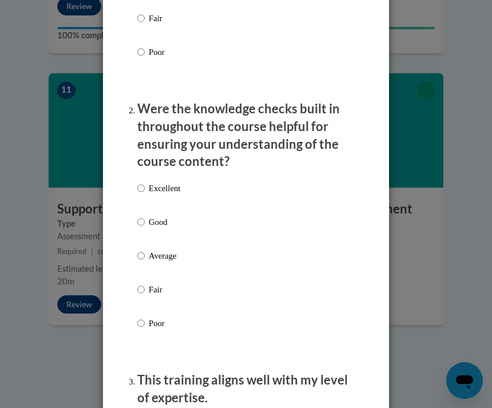
scroll to position [358, 0]
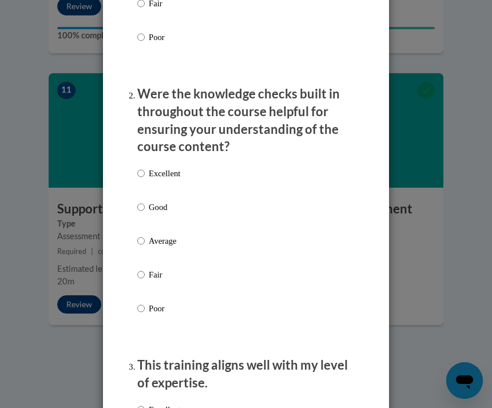
click at [246, 241] on div "Excellent Good Average Fair Poor" at bounding box center [245, 254] width 217 height 186
click at [144, 234] on input "Average" at bounding box center [140, 240] width 7 height 13
radio input "true"
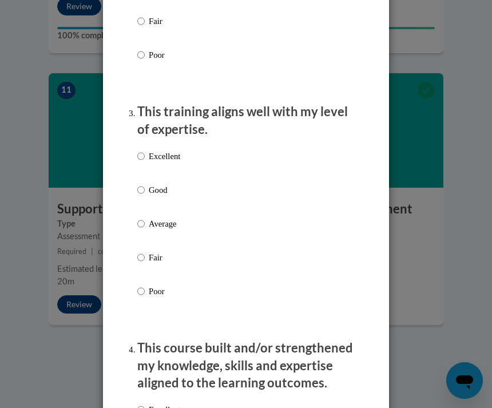
scroll to position [613, 0]
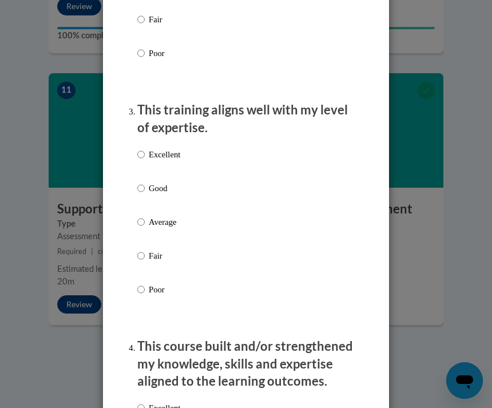
click at [150, 216] on p "Average" at bounding box center [164, 222] width 31 height 13
click at [145, 216] on input "Average" at bounding box center [140, 222] width 7 height 13
radio input "true"
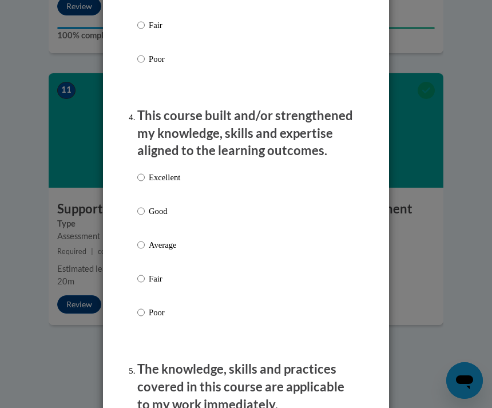
click at [145, 241] on input "Average" at bounding box center [140, 244] width 7 height 13
radio input "true"
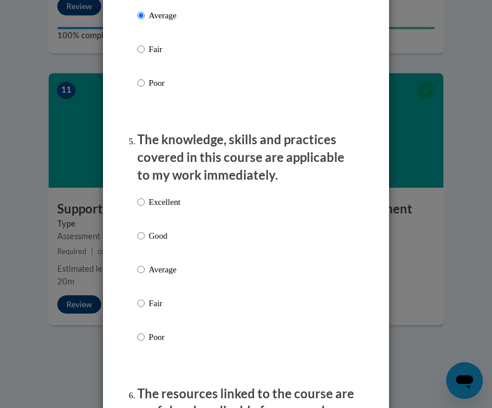
scroll to position [1076, 0]
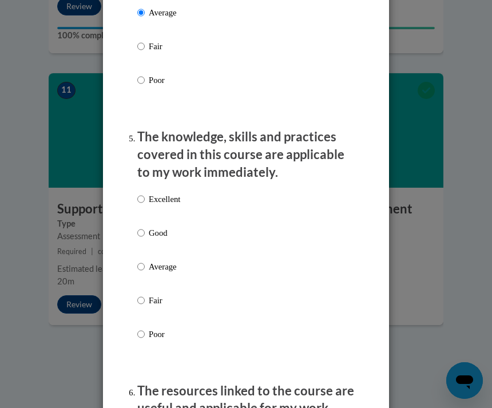
click at [151, 260] on p "Average" at bounding box center [164, 266] width 31 height 13
click at [145, 260] on input "Average" at bounding box center [140, 266] width 7 height 13
radio input "true"
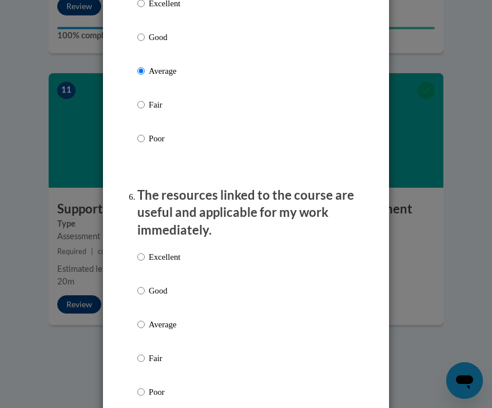
scroll to position [1275, 0]
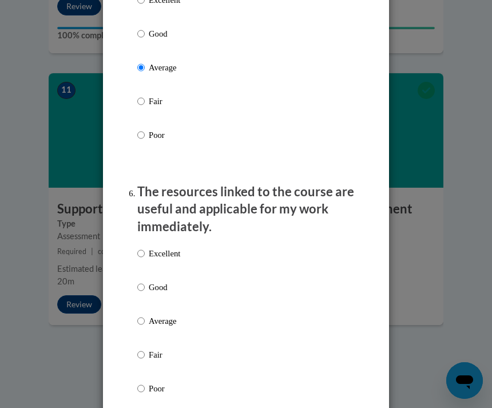
click at [158, 314] on p "Average" at bounding box center [164, 320] width 31 height 13
click at [145, 314] on input "Average" at bounding box center [140, 320] width 7 height 13
radio input "true"
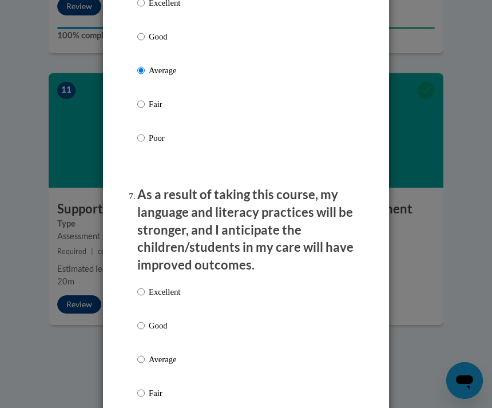
scroll to position [1531, 0]
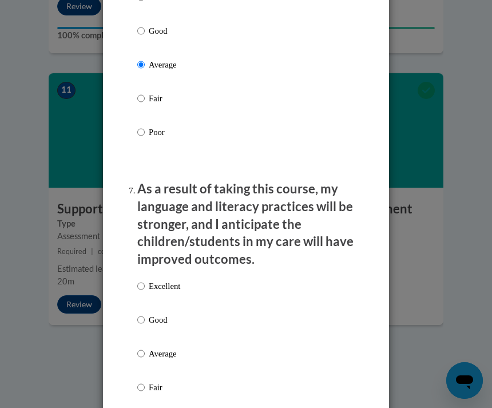
click at [144, 347] on input "Average" at bounding box center [140, 353] width 7 height 13
radio input "true"
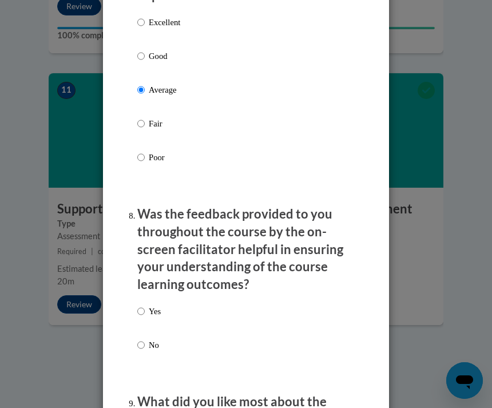
scroll to position [1795, 0]
click at [145, 304] on input "Yes" at bounding box center [140, 310] width 7 height 13
radio input "true"
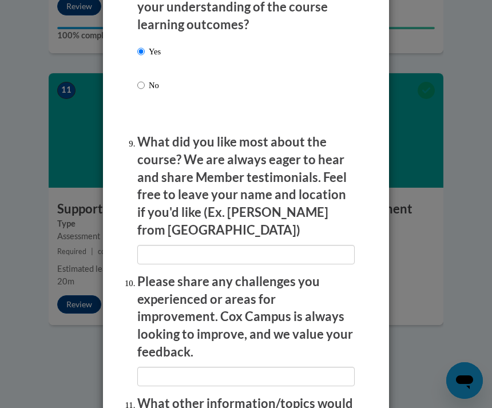
scroll to position [2055, 0]
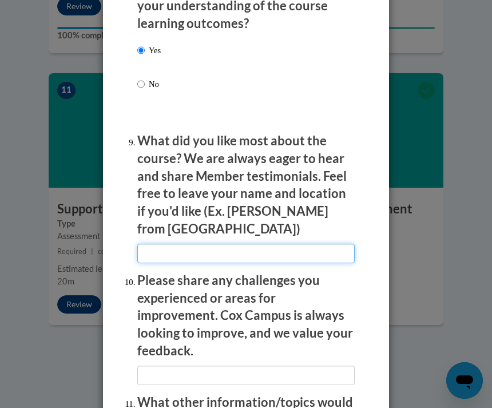
click at [240, 244] on input "textbox" at bounding box center [245, 253] width 217 height 19
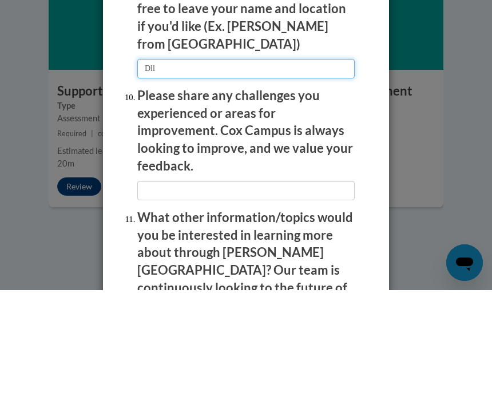
scroll to position [2123, 0]
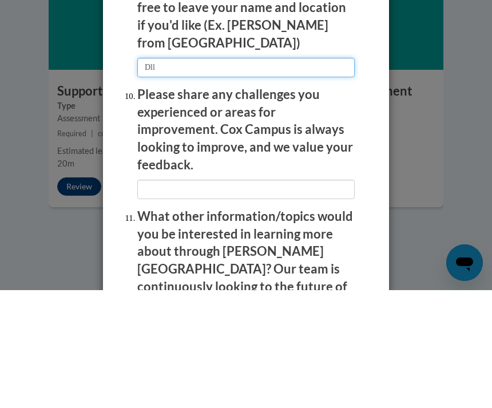
type input "Dll"
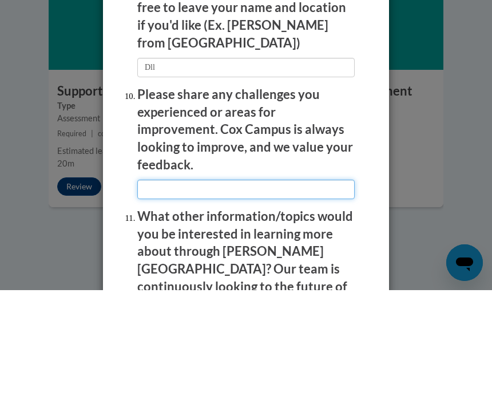
click at [297, 297] on input "textbox" at bounding box center [245, 306] width 217 height 19
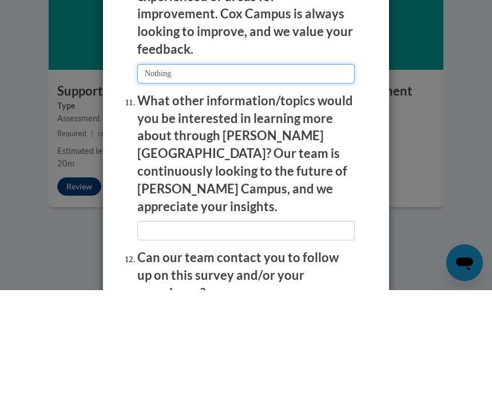
scroll to position [2248, 0]
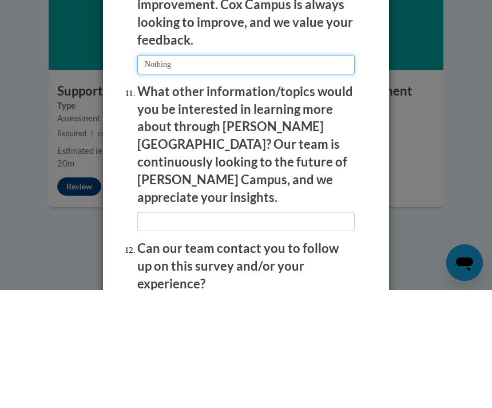
type input "Nothing"
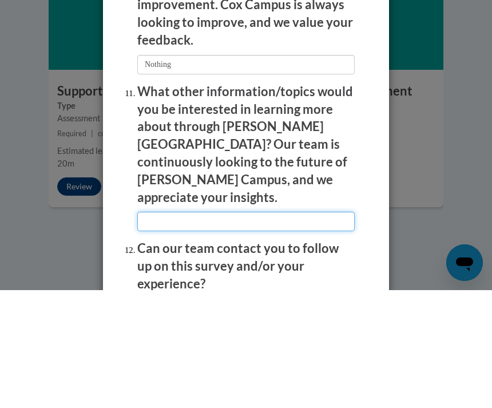
click at [301, 329] on input "textbox" at bounding box center [245, 338] width 217 height 19
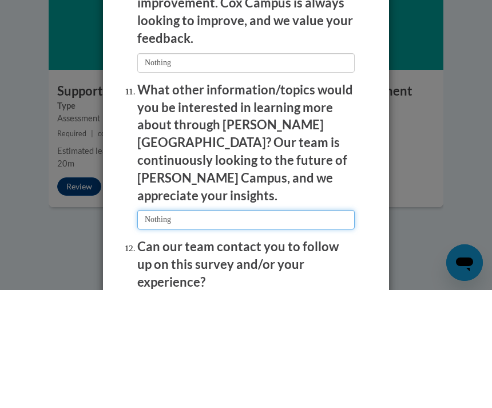
scroll to position [2249, 0]
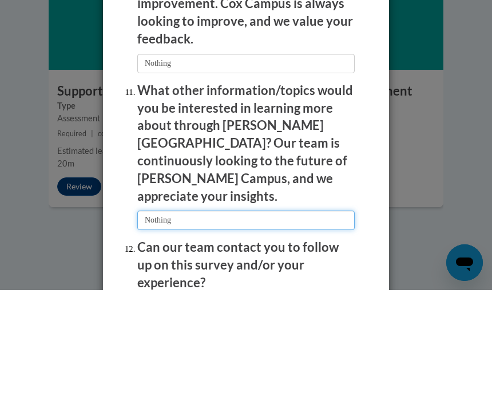
type input "Nothing"
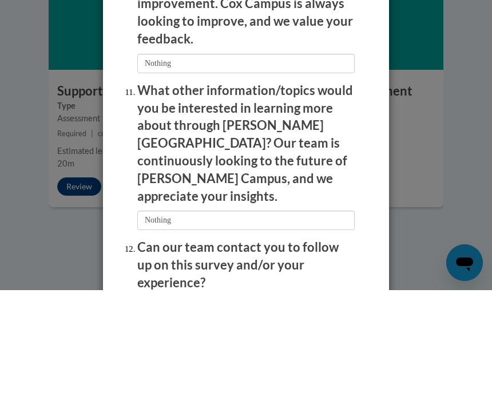
click at [445, 115] on div "Feedback Questionnaire Rate Course Comments Cox Campus End of Course Evaluation…" at bounding box center [246, 204] width 492 height 408
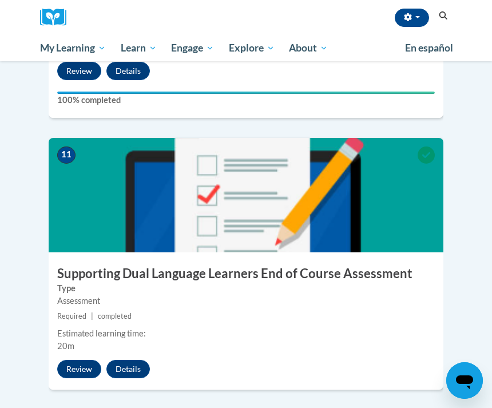
scroll to position [3252, 0]
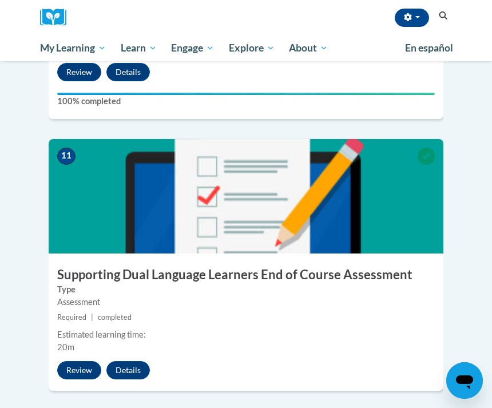
click at [78, 361] on button "Review" at bounding box center [79, 370] width 44 height 18
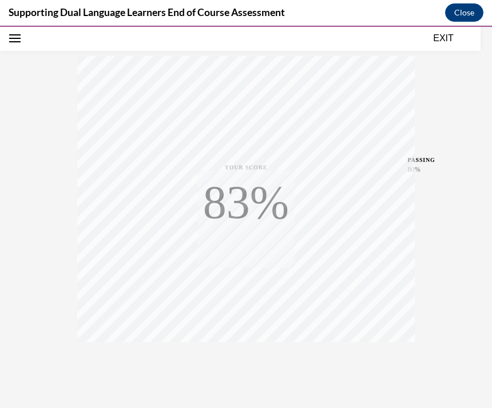
scroll to position [166, 0]
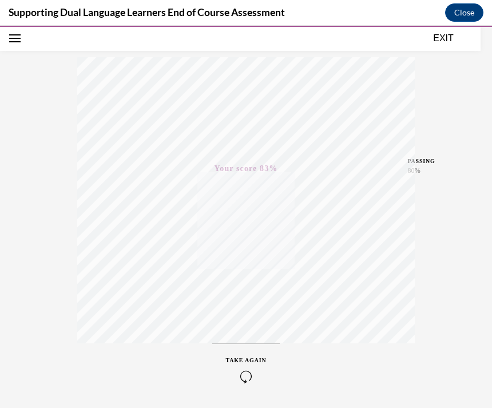
click at [444, 40] on button "EXIT" at bounding box center [443, 38] width 69 height 14
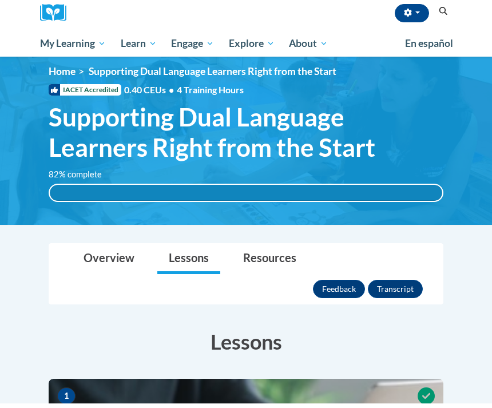
scroll to position [14, 0]
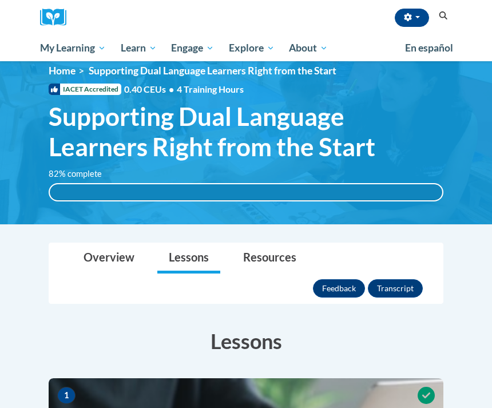
click at [404, 279] on button "Transcript" at bounding box center [395, 288] width 55 height 18
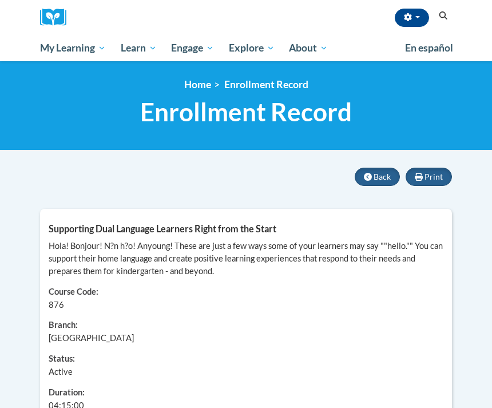
click at [367, 184] on button "Back" at bounding box center [376, 177] width 45 height 18
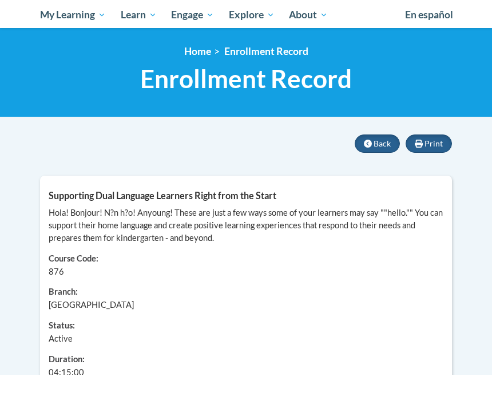
scroll to position [34, 0]
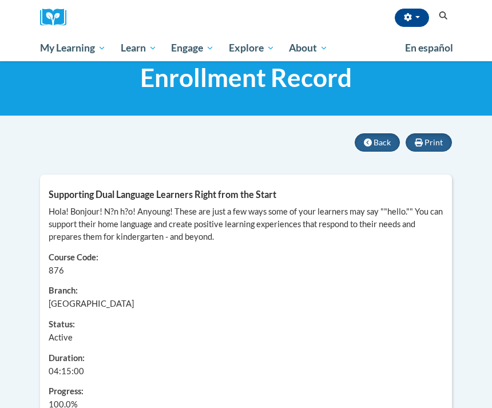
click at [421, 139] on icon at bounding box center [418, 142] width 8 height 8
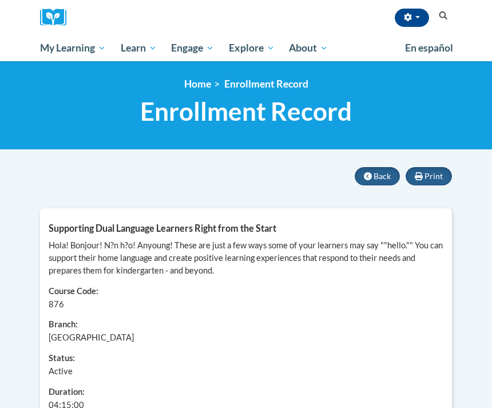
scroll to position [0, 0]
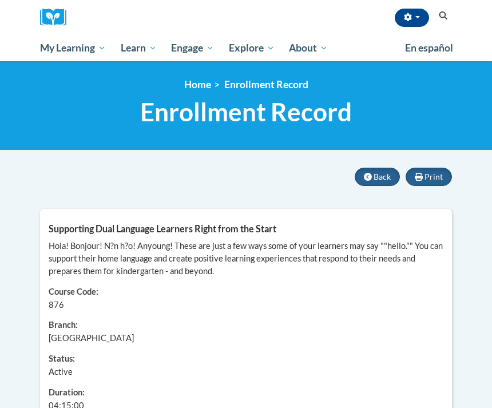
click at [372, 176] on button "Back" at bounding box center [376, 177] width 45 height 18
